Goal: Find specific page/section: Find specific page/section

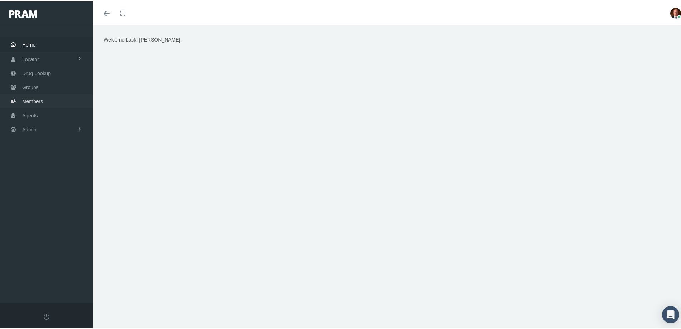
click at [36, 97] on span "Members" at bounding box center [32, 100] width 21 height 14
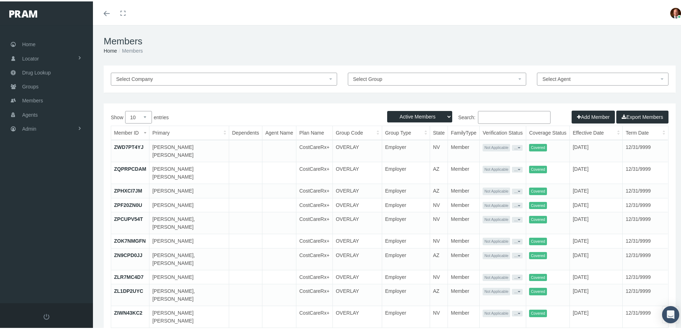
click at [502, 114] on input "Search:" at bounding box center [514, 115] width 73 height 13
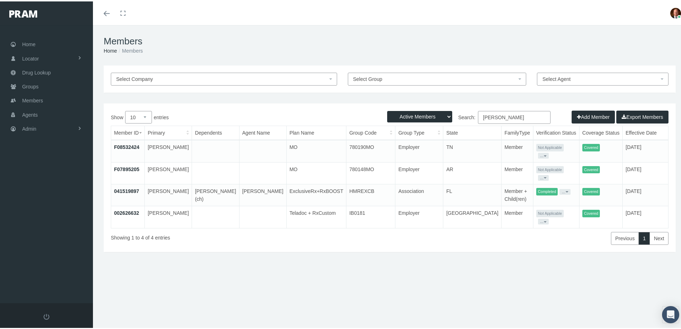
type input "bolton"
click at [28, 44] on span "Home" at bounding box center [28, 43] width 13 height 14
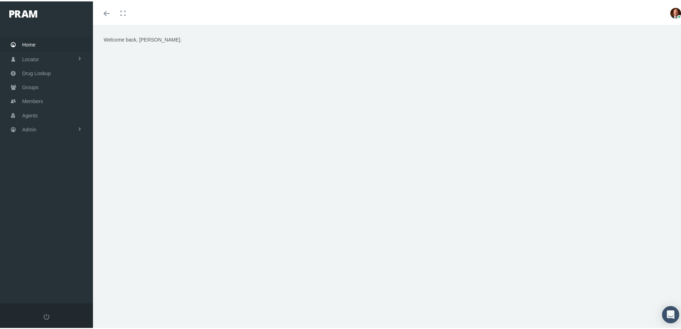
click at [255, 182] on div "Welcome back, [PERSON_NAME]." at bounding box center [389, 123] width 583 height 179
